Goal: Find specific page/section: Find specific page/section

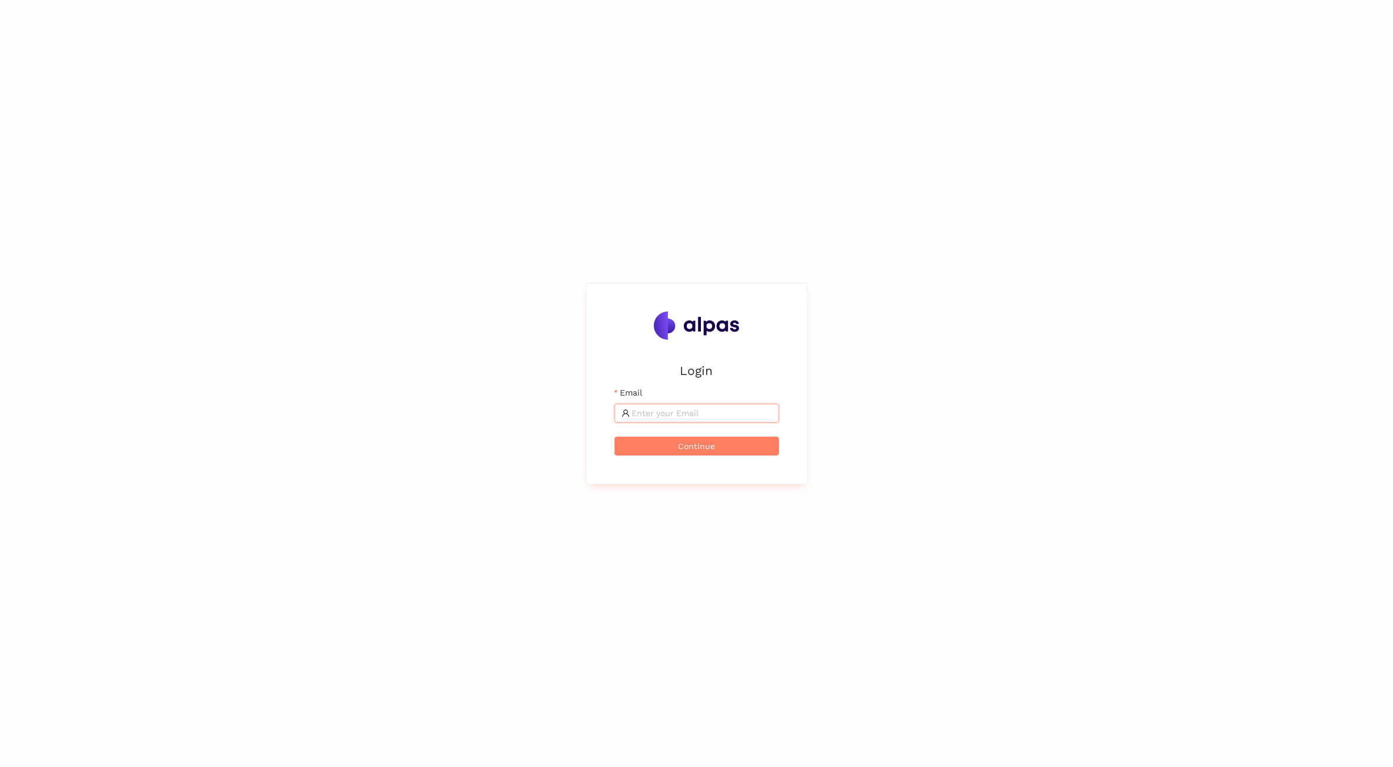
click at [692, 412] on input "Email" at bounding box center [702, 413] width 140 height 13
type input "tomas.martinek@brose.com"
click at [615, 437] on button "Continue" at bounding box center [697, 446] width 165 height 19
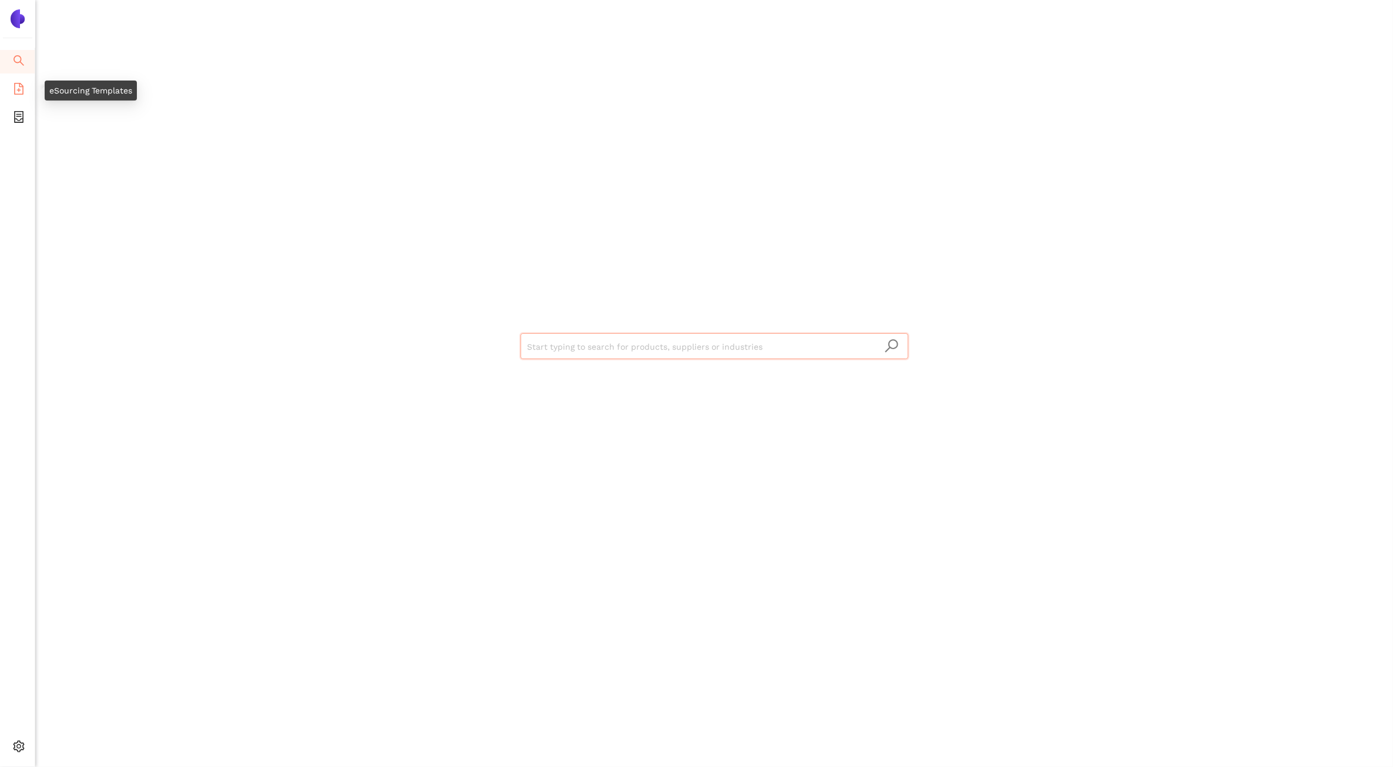
drag, startPoint x: 15, startPoint y: 87, endPoint x: 21, endPoint y: 92, distance: 8.0
click at [15, 87] on icon "file-add" at bounding box center [18, 89] width 9 height 12
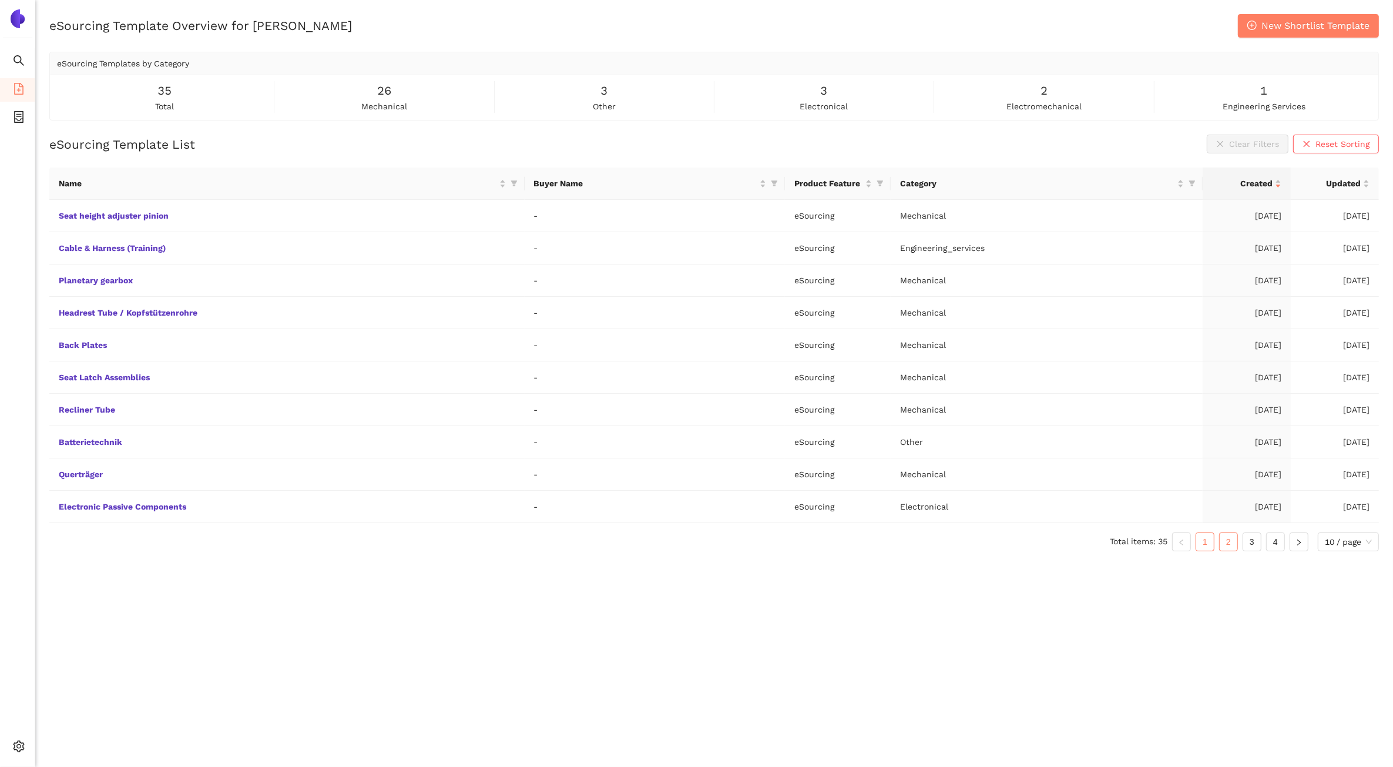
click at [1220, 551] on link "2" at bounding box center [1229, 542] width 18 height 18
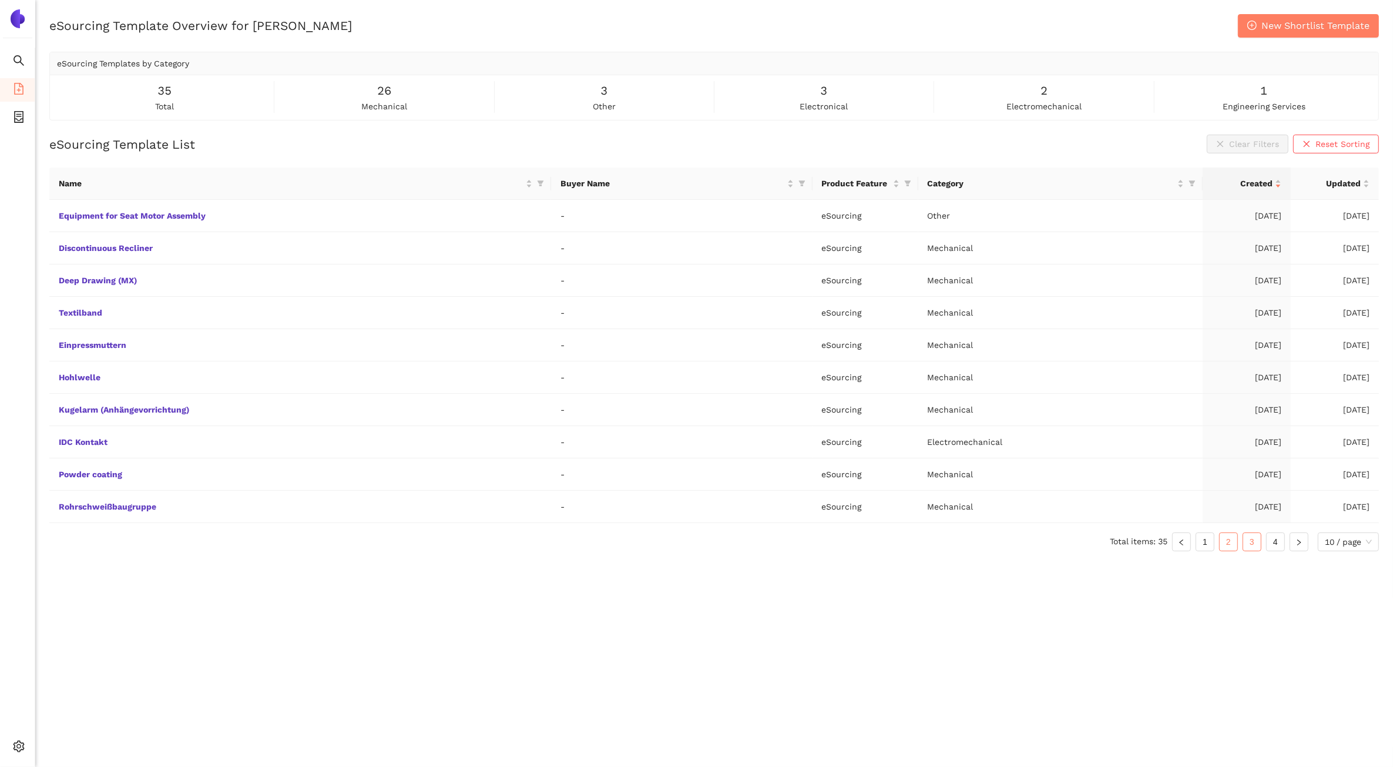
click at [1252, 546] on link "3" at bounding box center [1252, 542] width 18 height 18
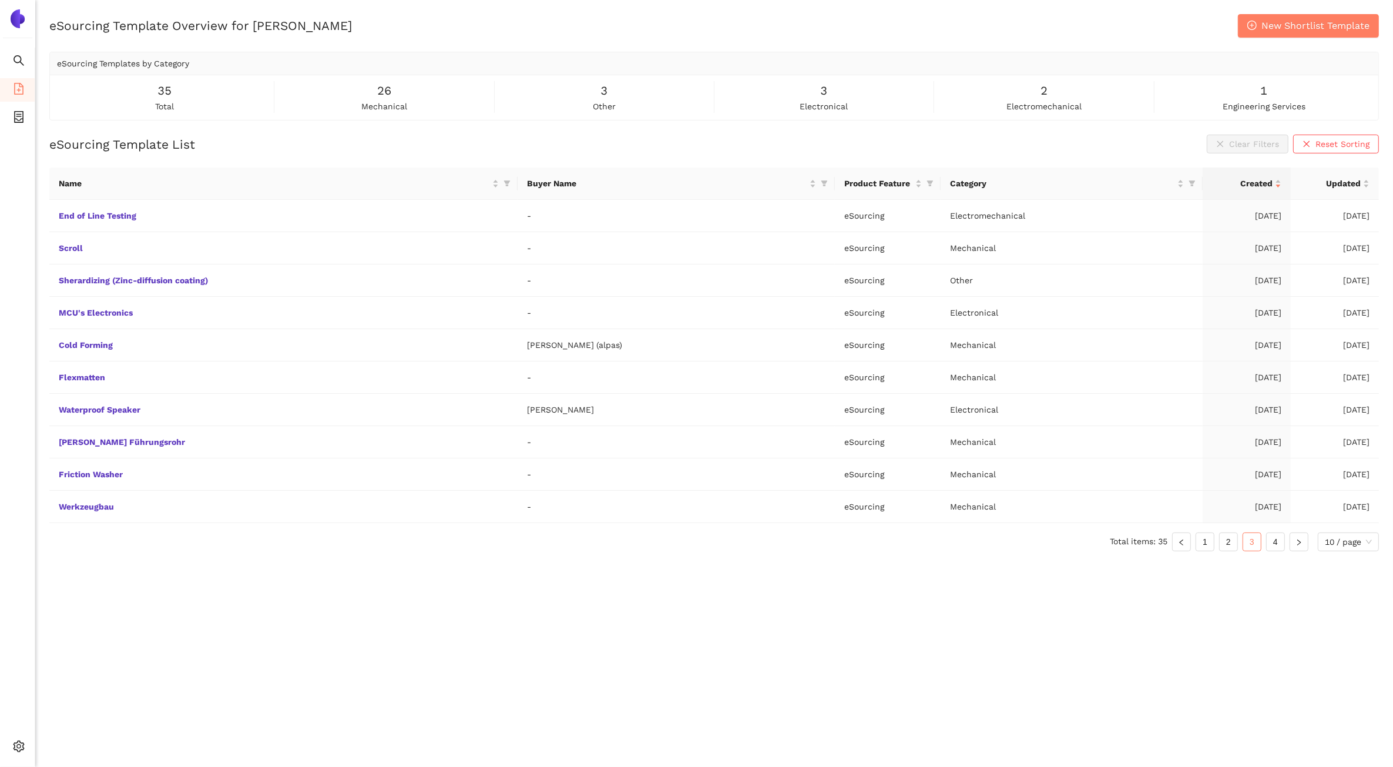
click at [1273, 545] on link "4" at bounding box center [1276, 542] width 18 height 18
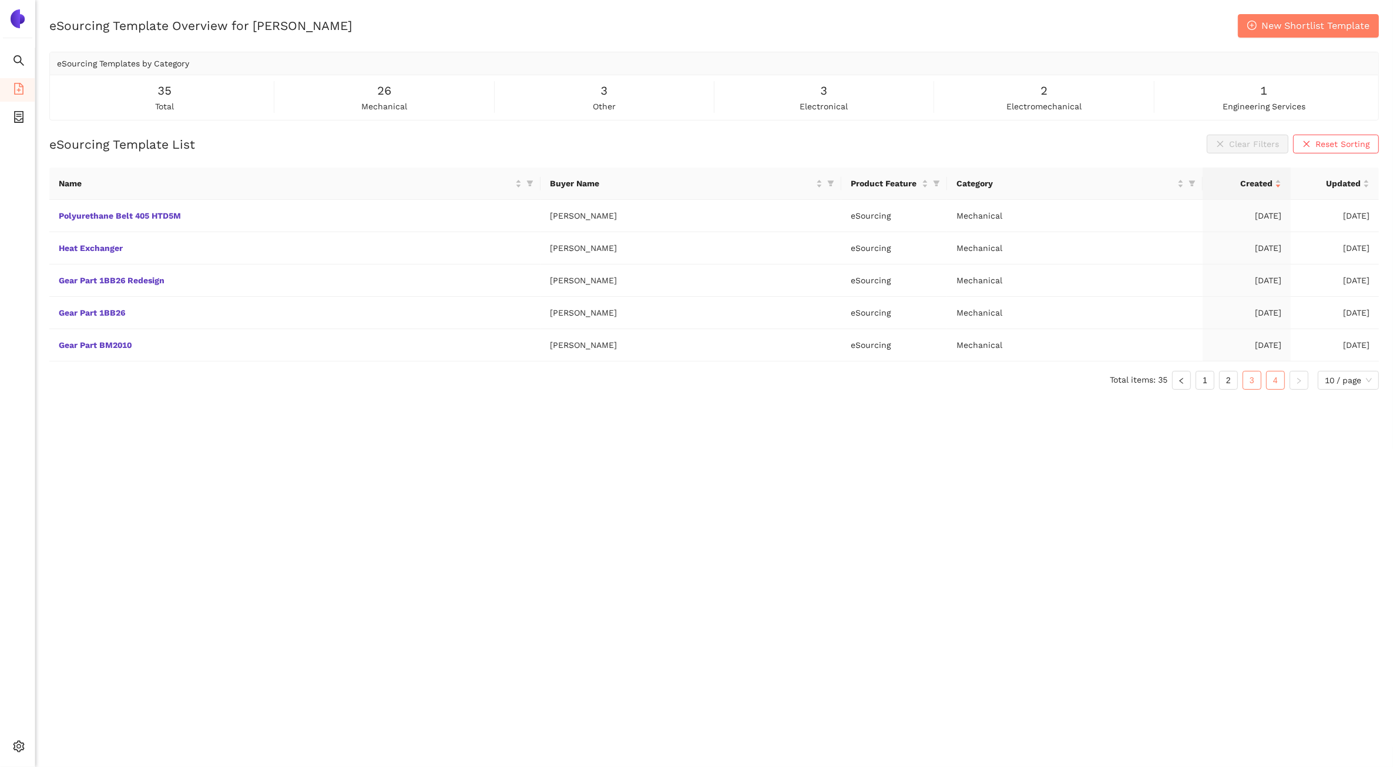
click at [1255, 383] on link "3" at bounding box center [1252, 380] width 18 height 18
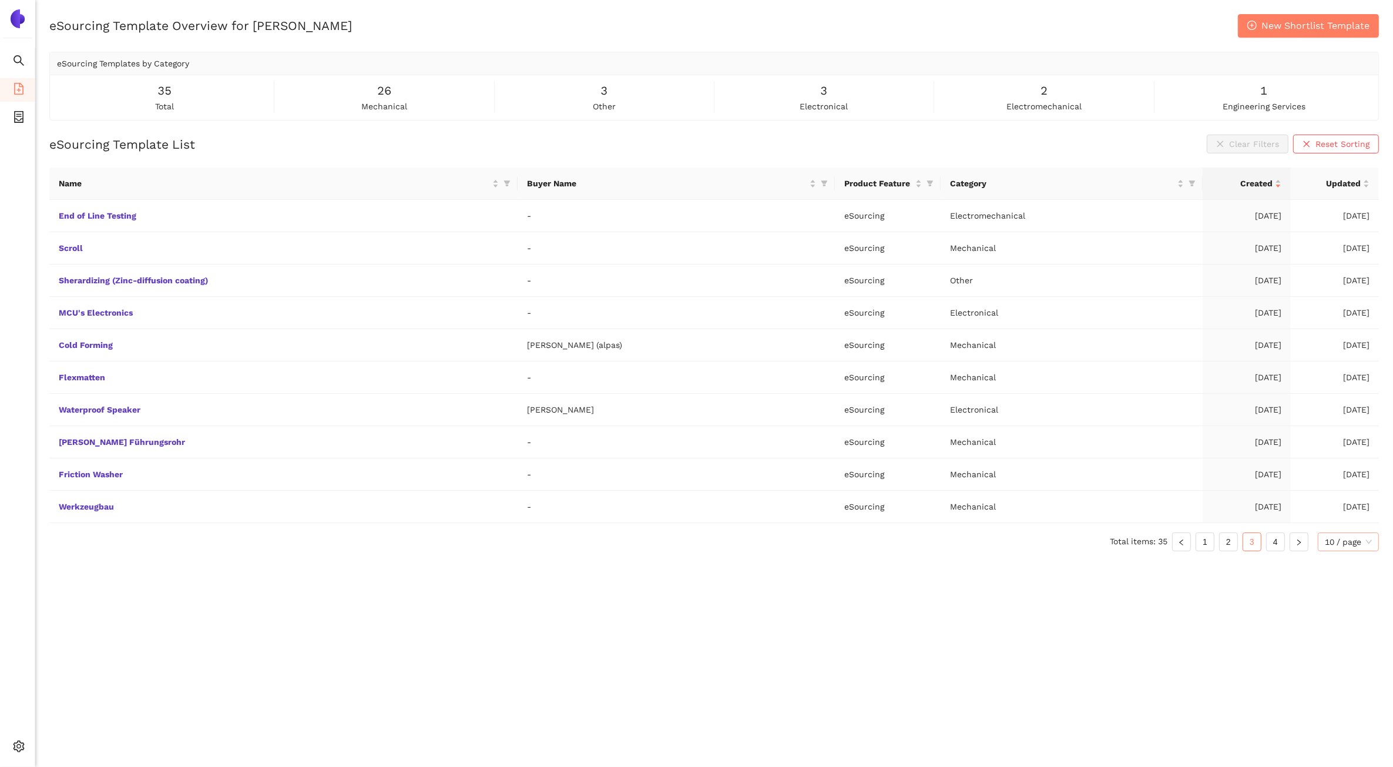
click at [1365, 546] on span "10 / page" at bounding box center [1348, 542] width 47 height 18
click at [1355, 583] on div "20 / page" at bounding box center [1349, 583] width 48 height 13
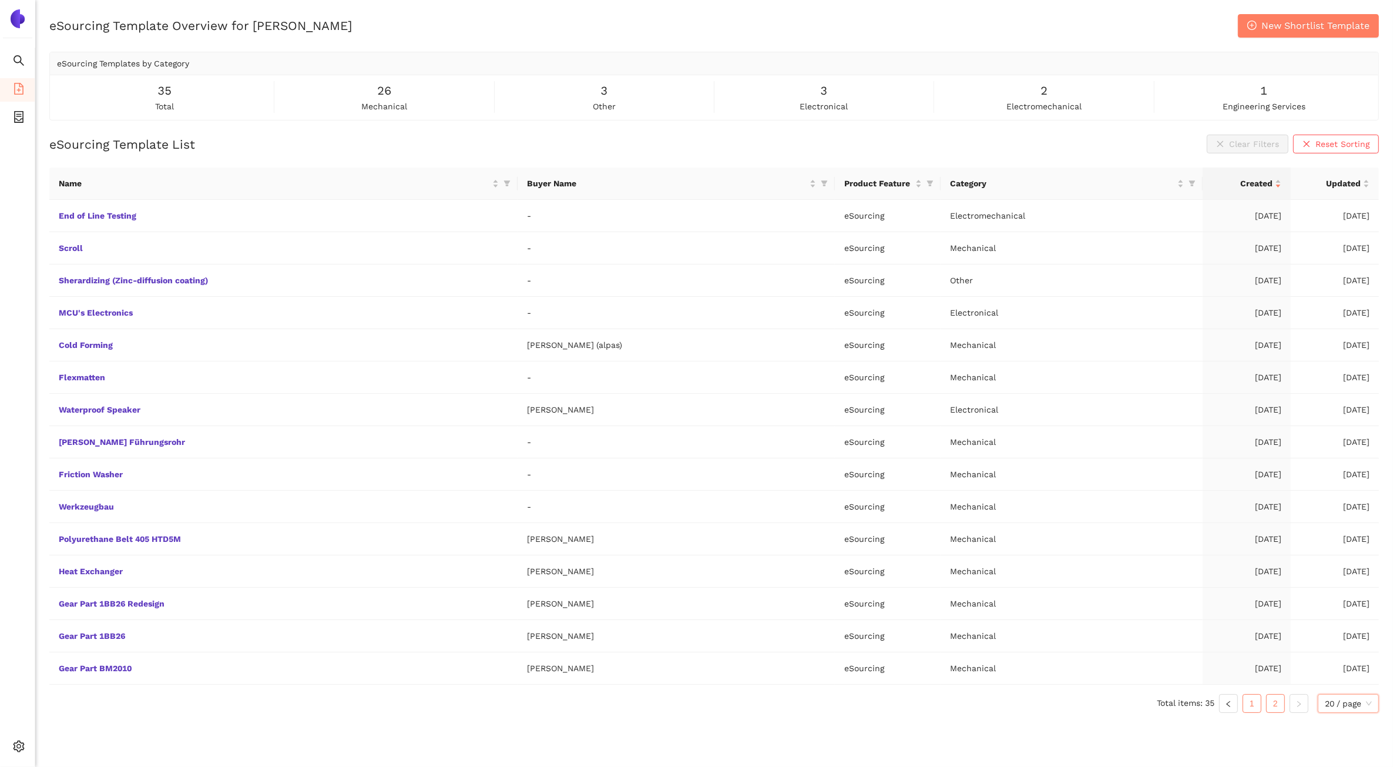
click at [1253, 702] on link "1" at bounding box center [1252, 703] width 18 height 18
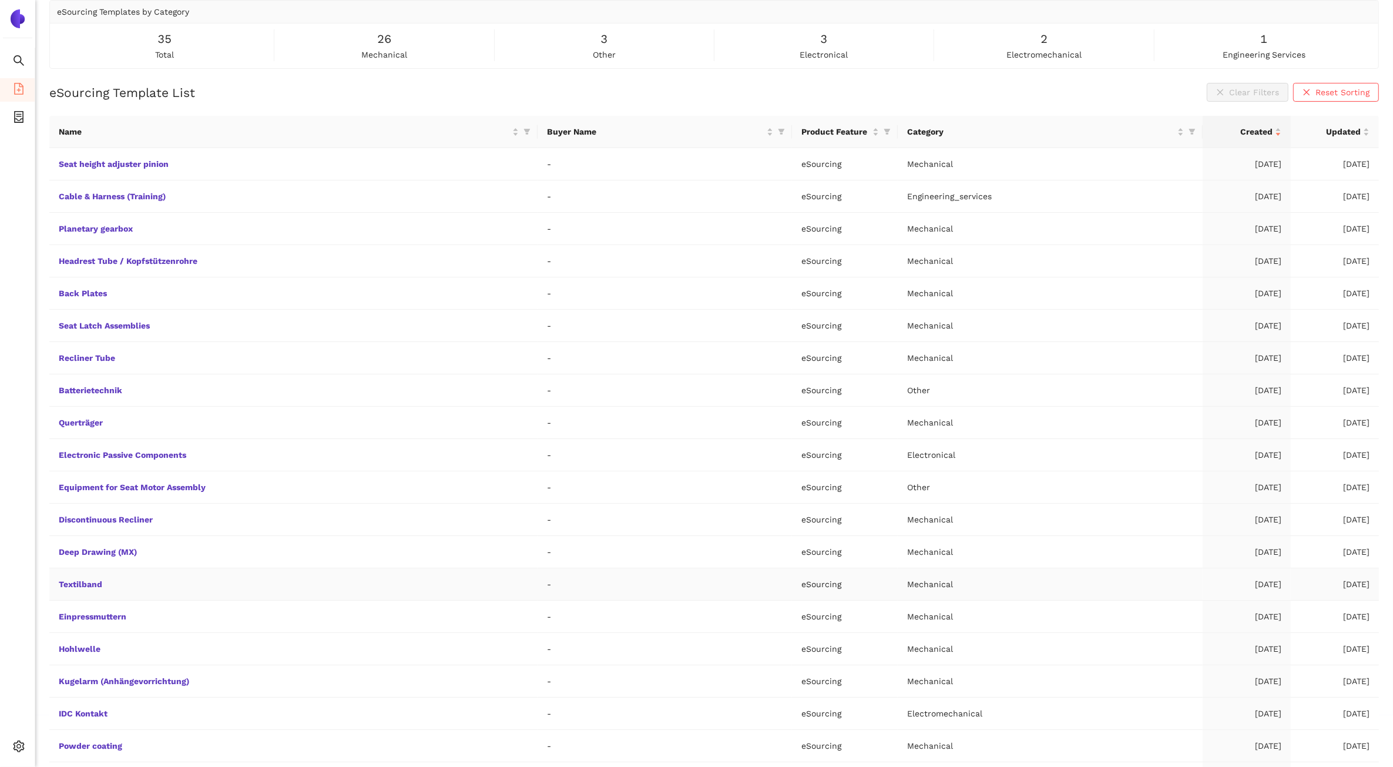
scroll to position [73, 0]
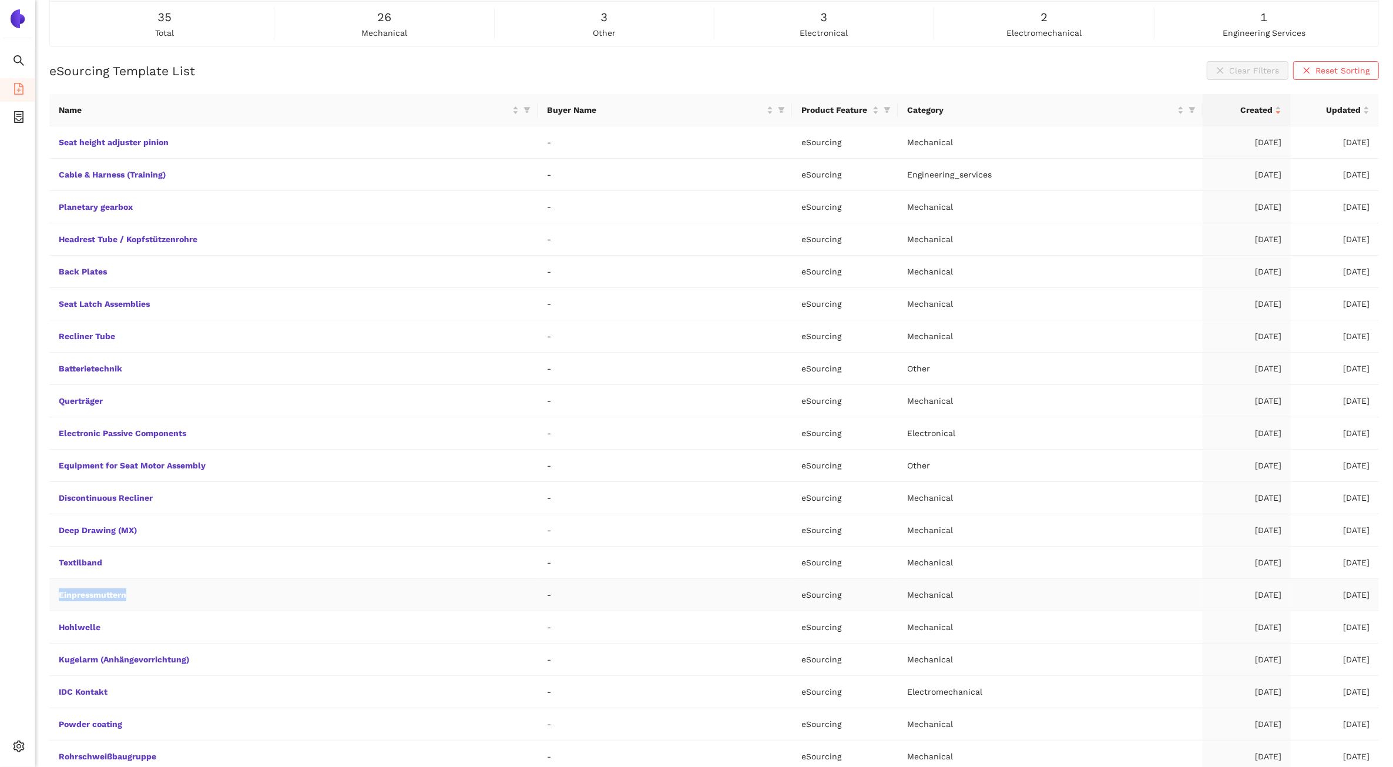
drag, startPoint x: 128, startPoint y: 599, endPoint x: 53, endPoint y: 602, distance: 75.3
click at [53, 602] on td "Einpressmuttern" at bounding box center [293, 595] width 488 height 32
copy link "Einpressmuttern"
